Goal: Obtain resource: Download file/media

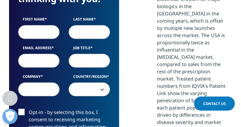
scroll to position [462, 0]
click at [37, 29] on input "First Name" at bounding box center [38, 32] width 41 height 14
type input "Henrik"
type input "Sondergaard"
type input "hsondergaard@nykode.com"
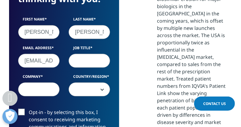
type input "Nykode Therapeutics"
select select "Denmark"
drag, startPoint x: 51, startPoint y: 60, endPoint x: 78, endPoint y: 67, distance: 27.7
click at [78, 67] on div "First Name Henrik Last Name Sondergaard Email Address hsondergaard@nykode.com J…" at bounding box center [64, 60] width 101 height 86
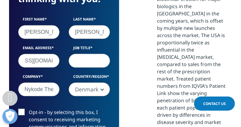
click at [81, 61] on input "Job Title" at bounding box center [89, 61] width 41 height 14
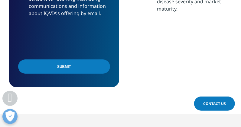
type input "Director"
click at [72, 71] on input "Submit" at bounding box center [64, 67] width 92 height 14
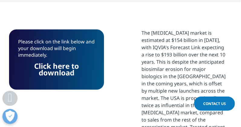
scroll to position [384, 0]
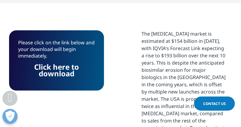
click at [51, 70] on link "Click here to download" at bounding box center [56, 70] width 45 height 17
